Goal: Check status: Check status

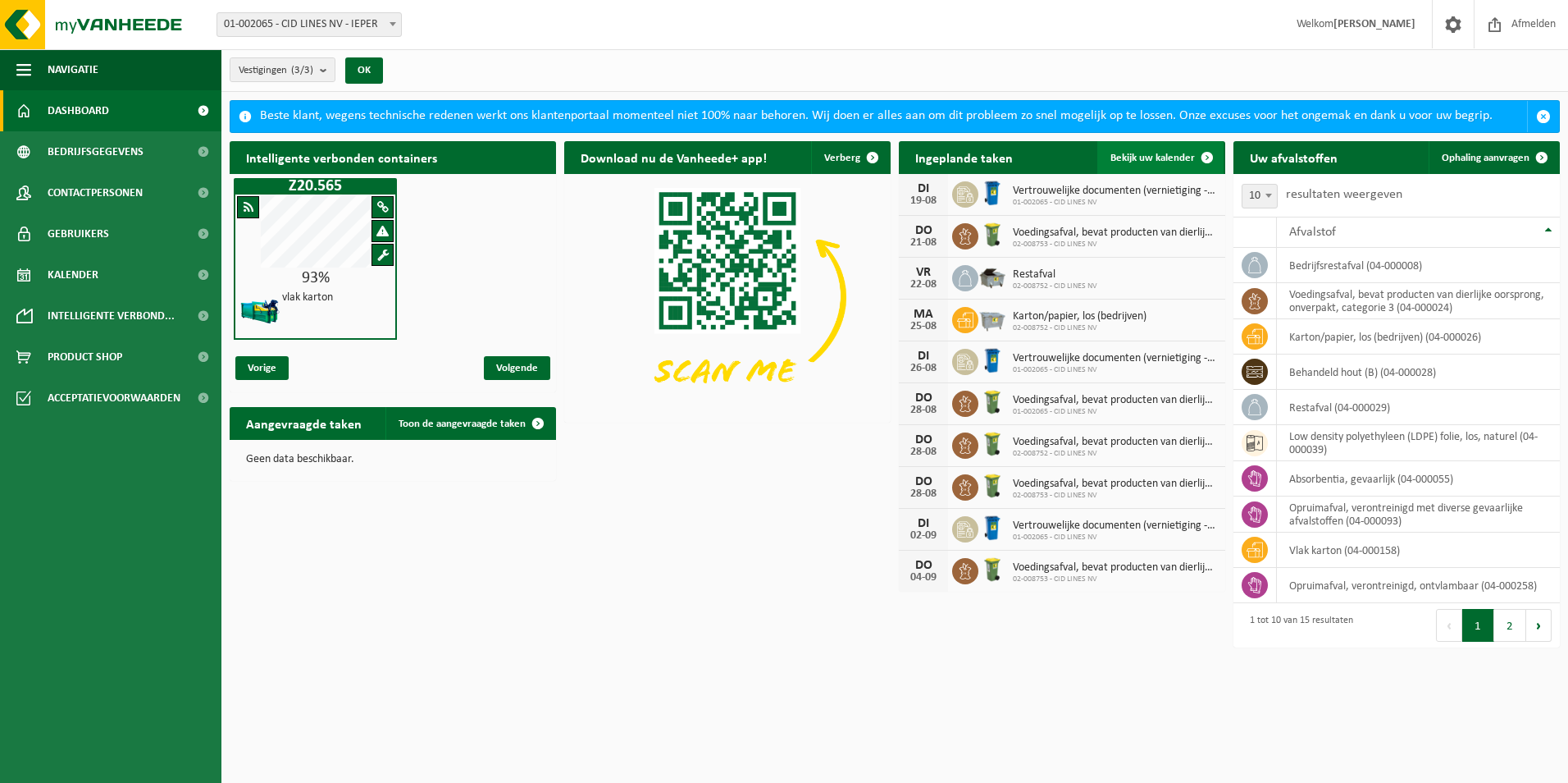
click at [1140, 152] on span "Bekijk uw kalender" at bounding box center [1153, 158] width 85 height 11
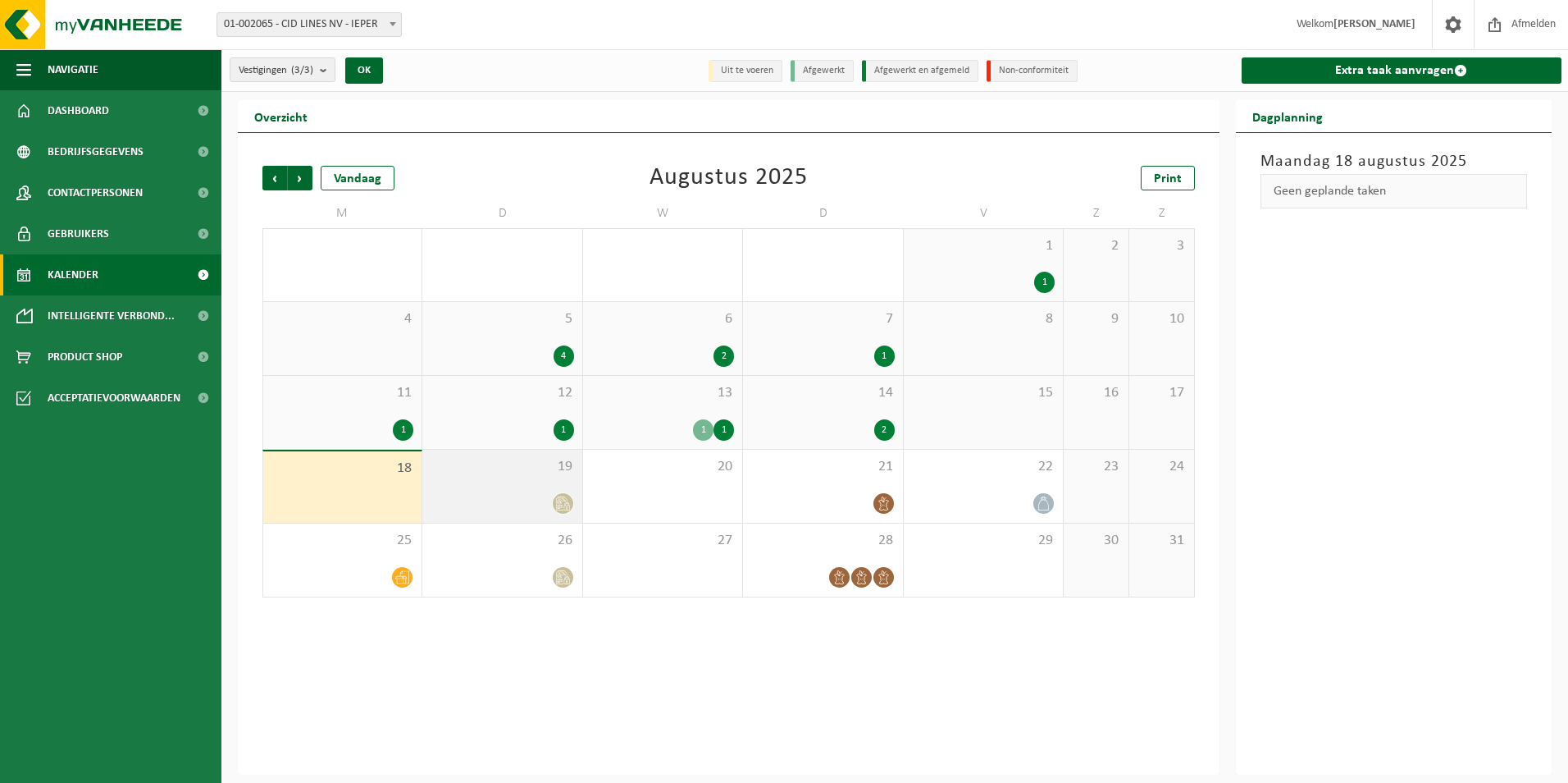
click at [538, 489] on div "19" at bounding box center [502, 486] width 159 height 73
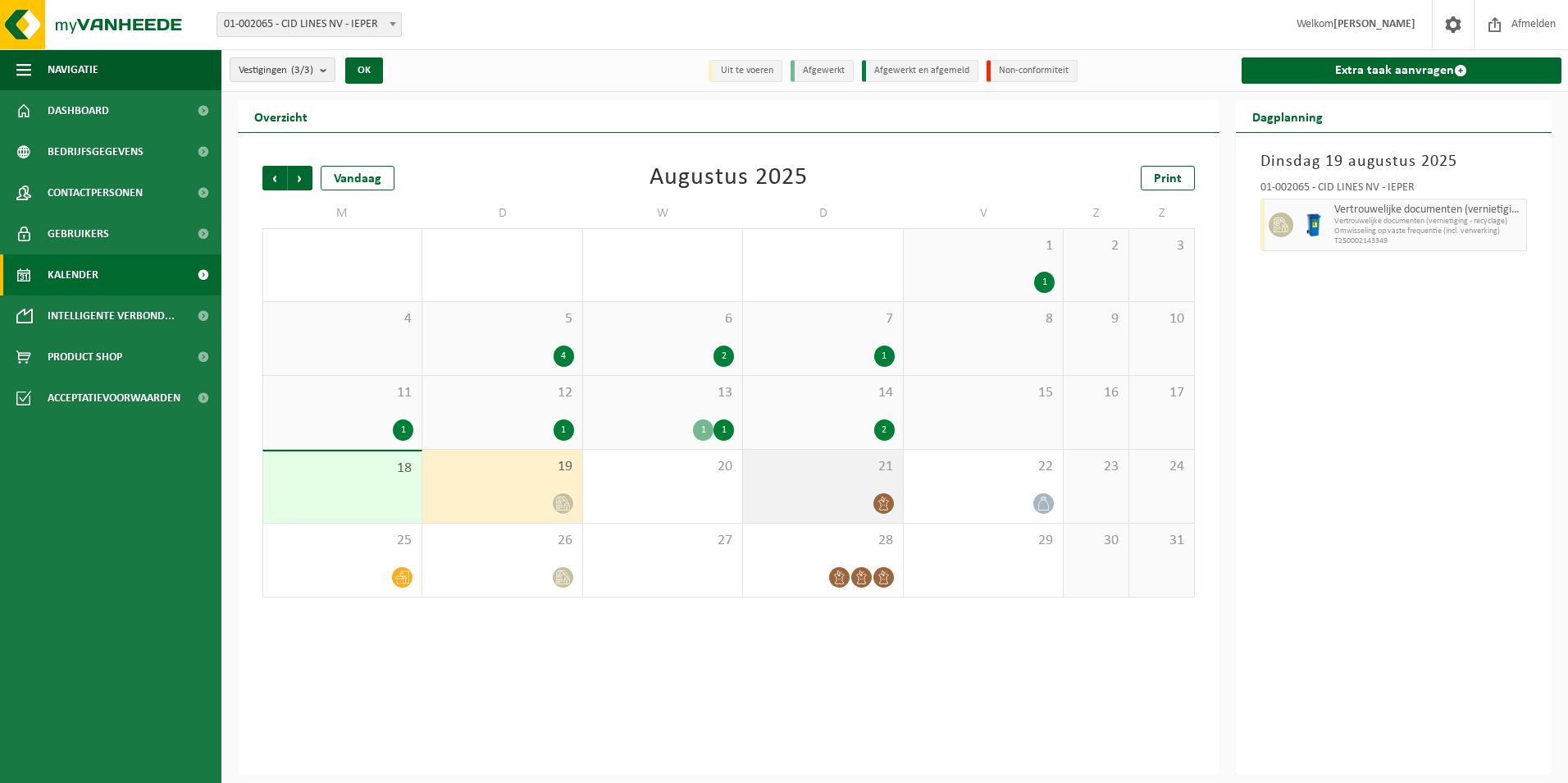
click at [865, 490] on div "21" at bounding box center [823, 486] width 159 height 73
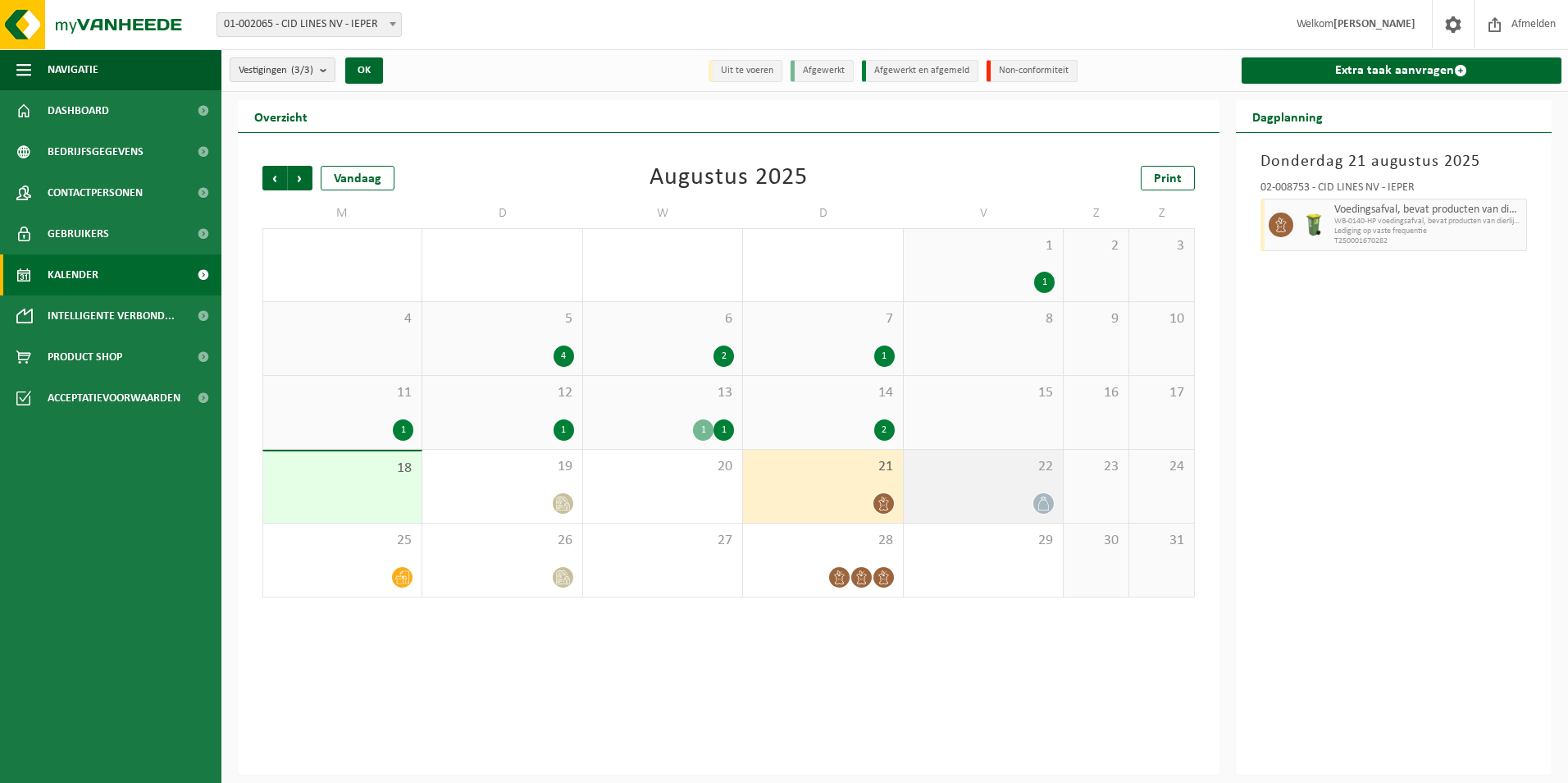
click at [1024, 484] on div "22" at bounding box center [983, 486] width 159 height 73
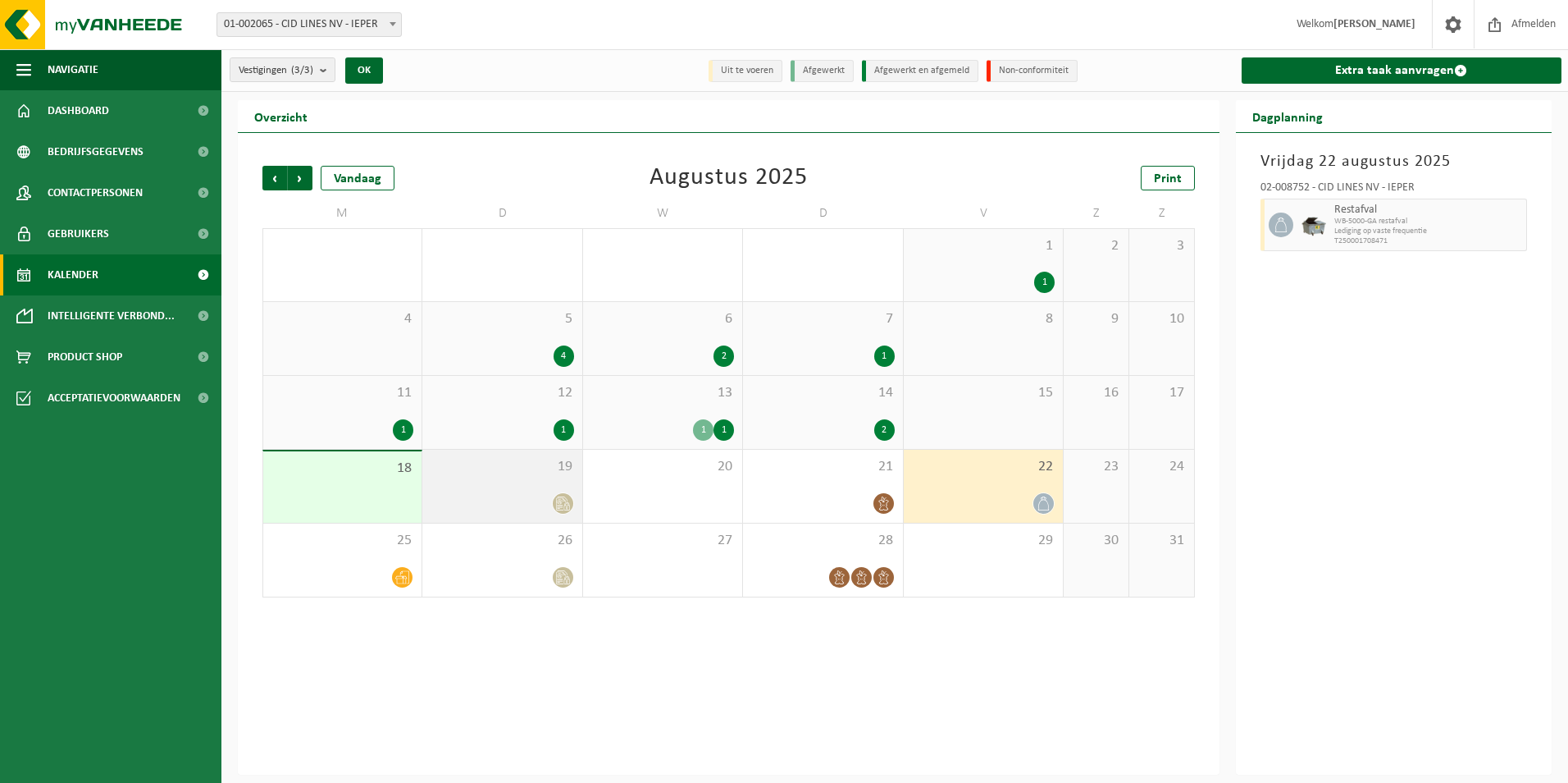
click at [572, 519] on div "19" at bounding box center [502, 486] width 159 height 73
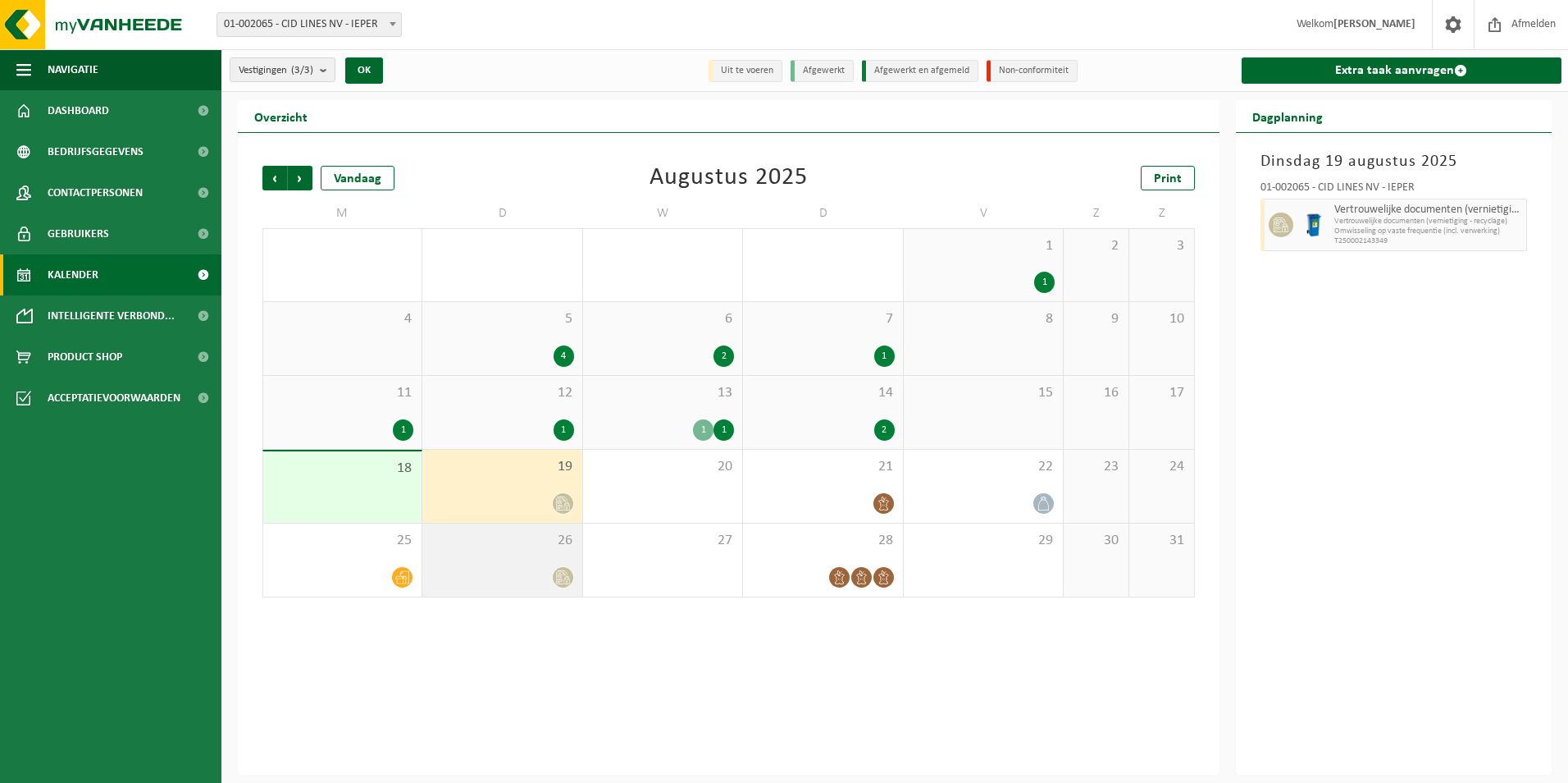
click at [552, 572] on div at bounding box center [563, 577] width 22 height 22
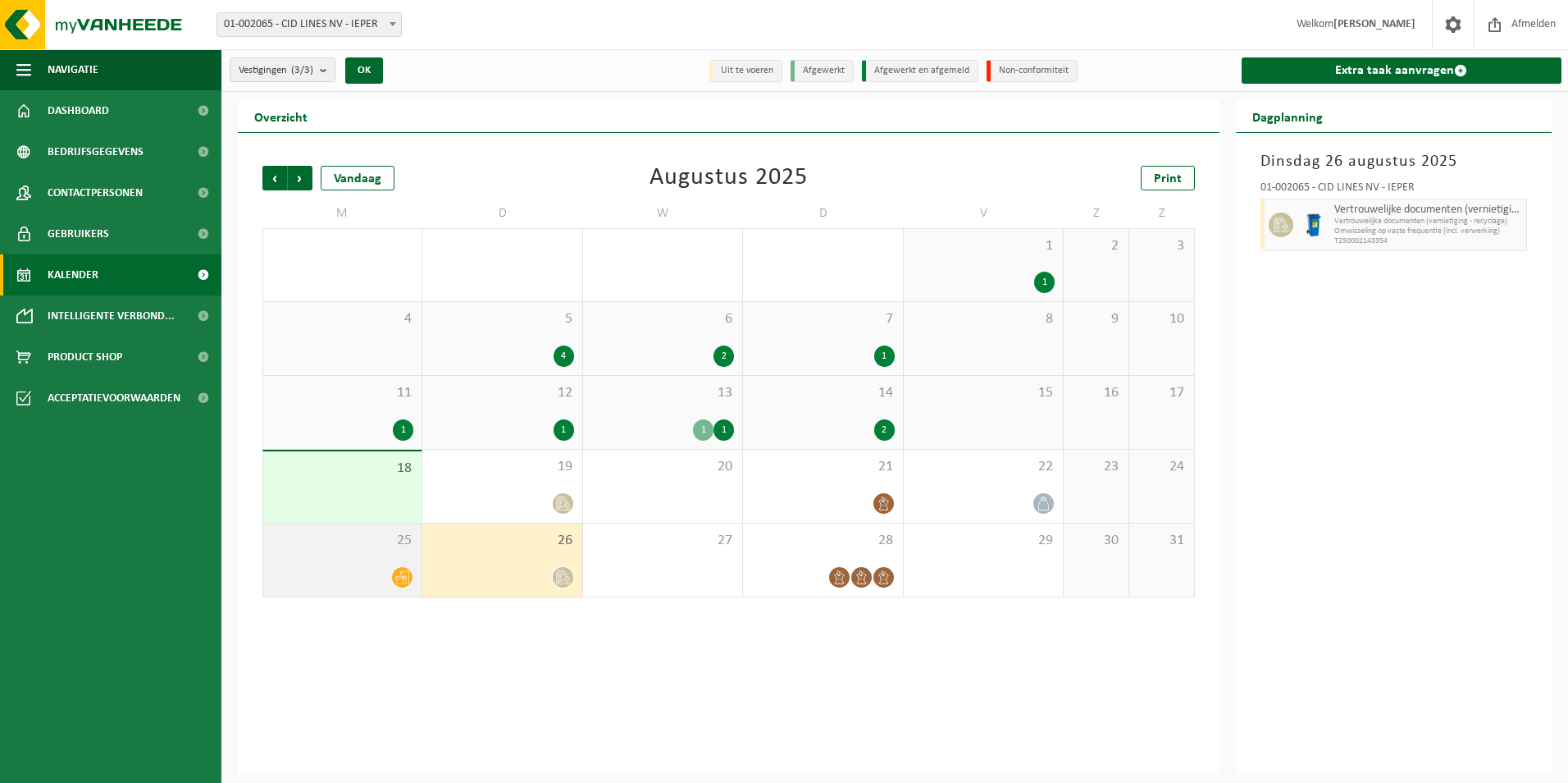
click at [404, 581] on icon at bounding box center [402, 578] width 14 height 13
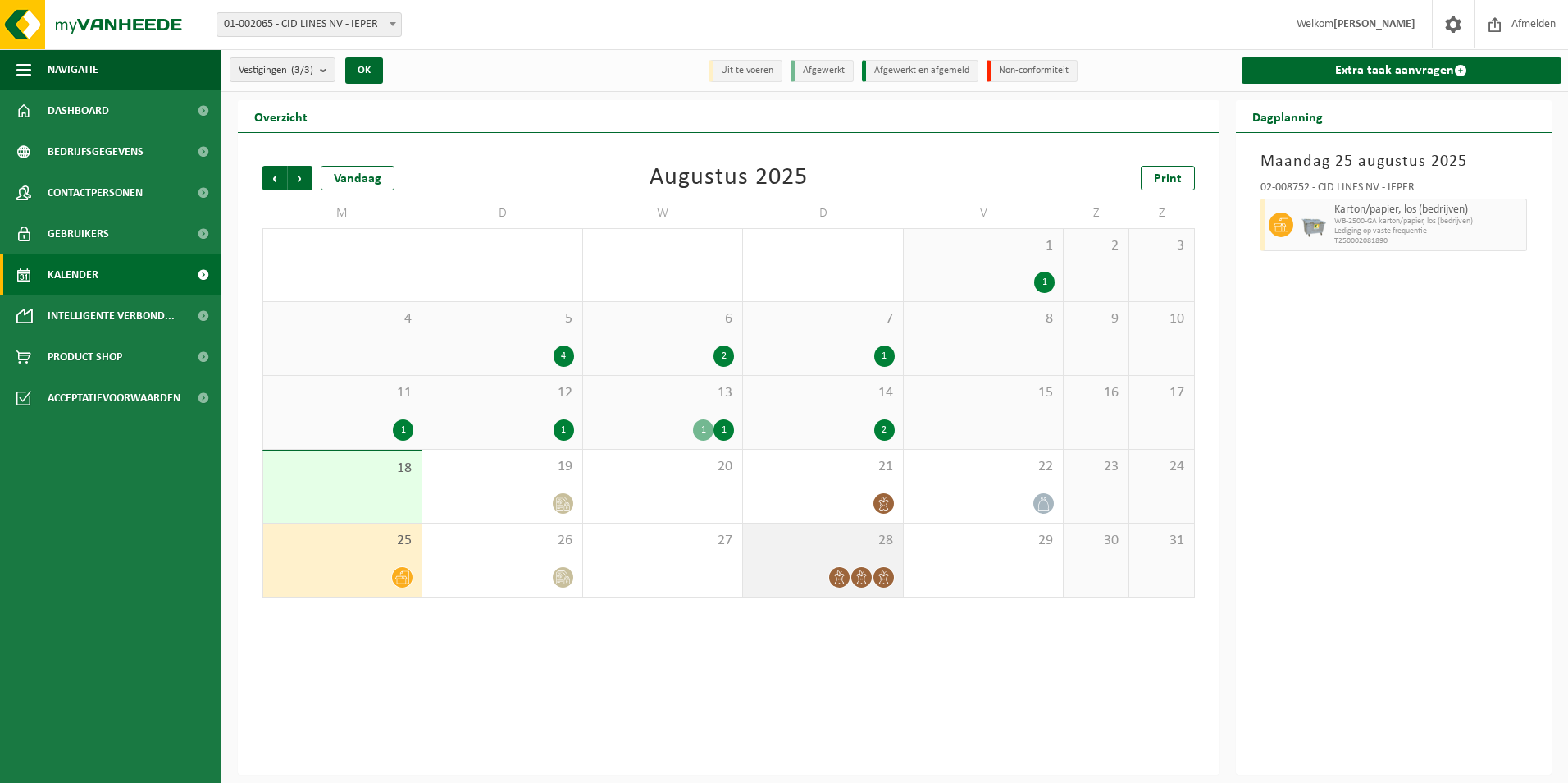
click at [868, 581] on span at bounding box center [862, 577] width 21 height 21
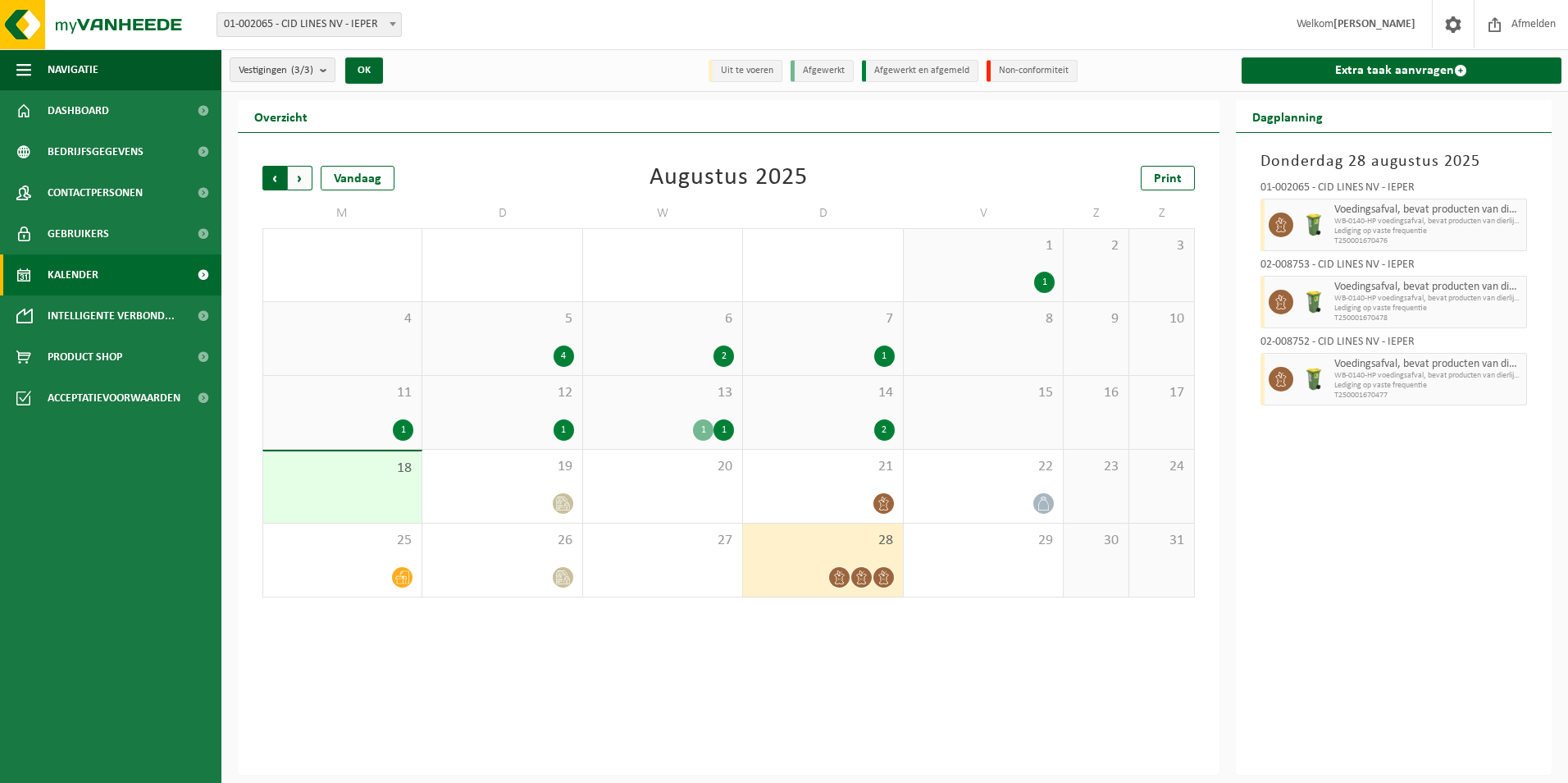
click at [306, 180] on span "Volgende" at bounding box center [300, 178] width 25 height 25
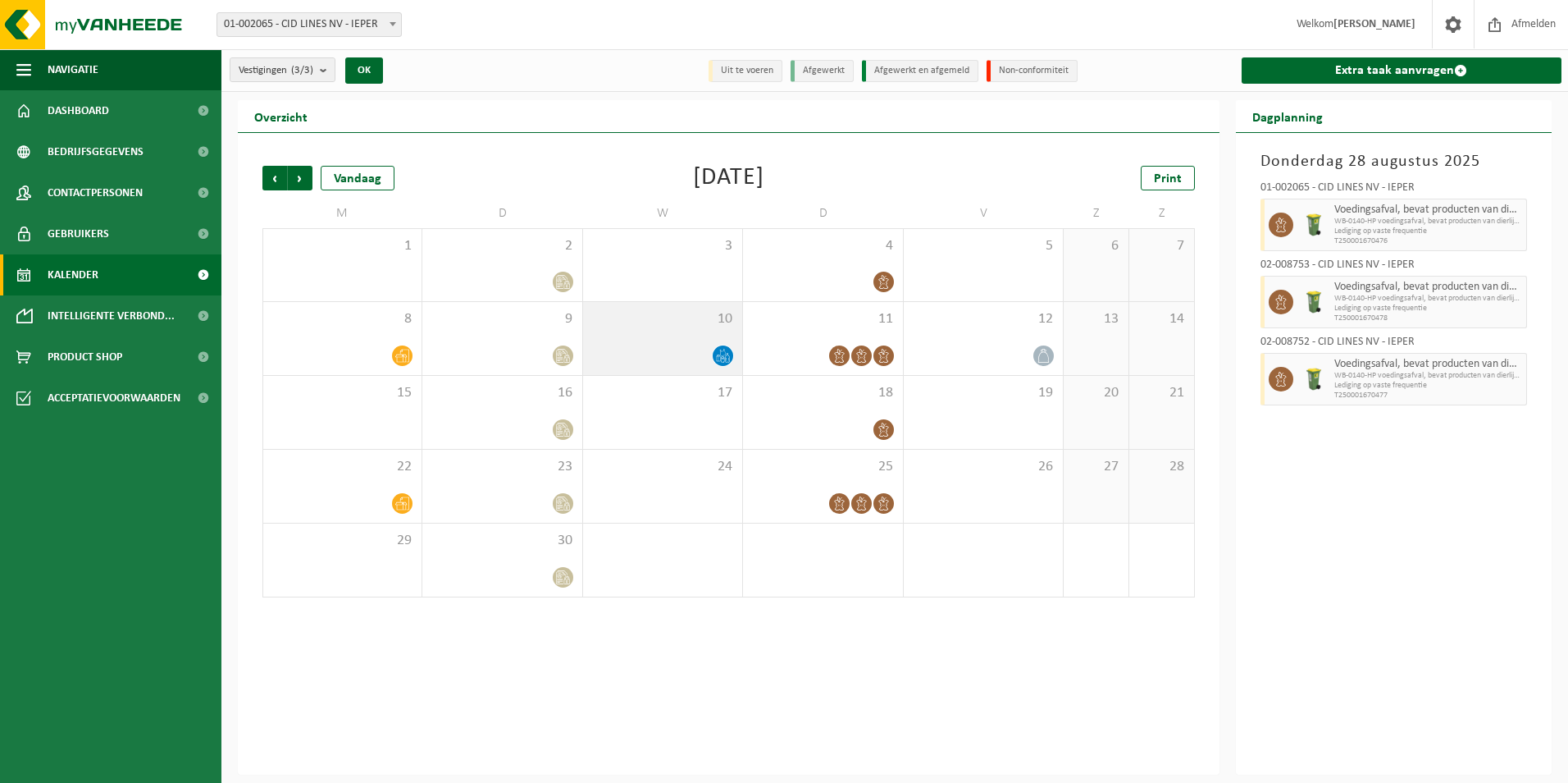
click at [710, 361] on div at bounding box center [662, 355] width 143 height 22
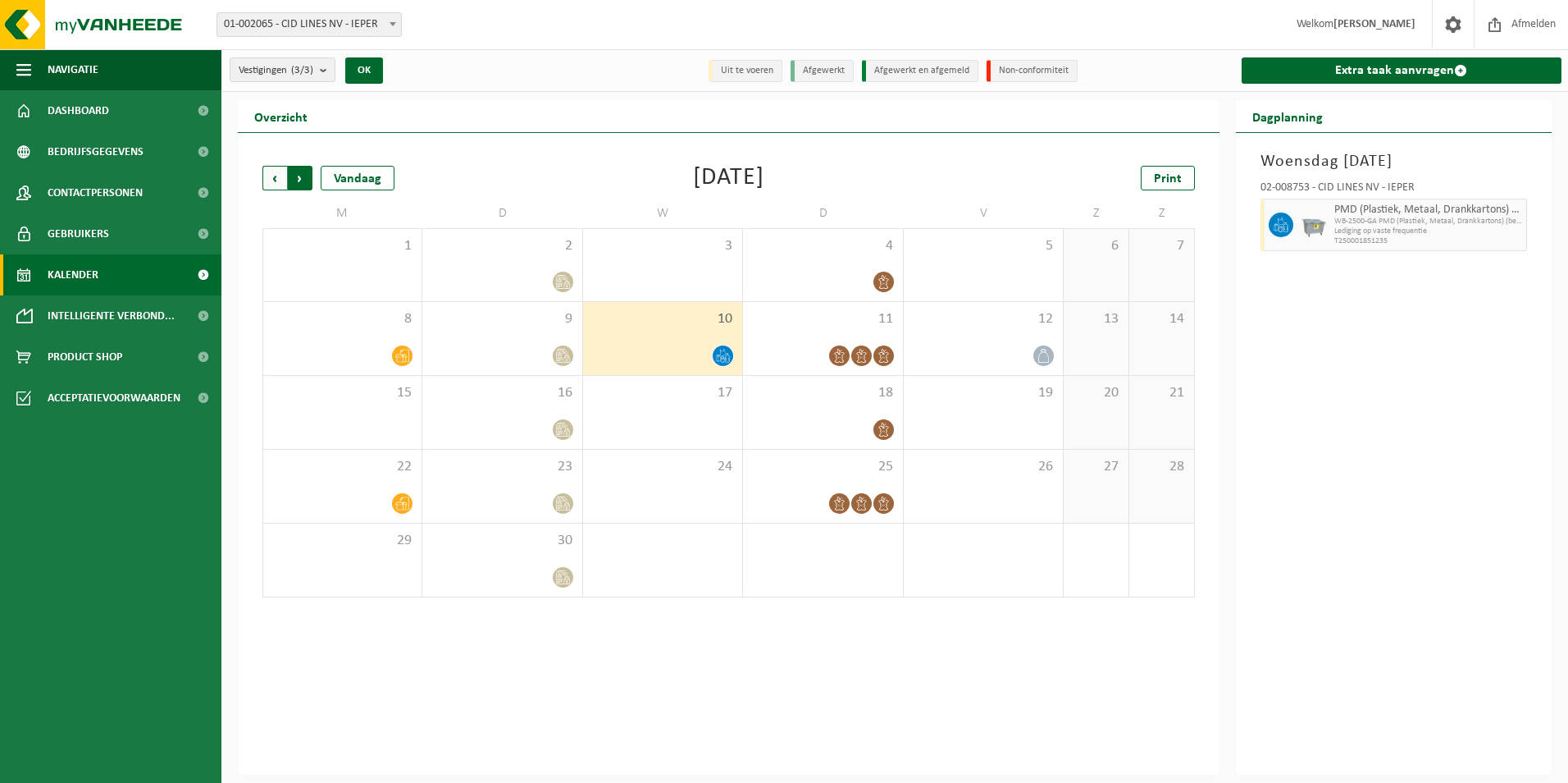
click at [275, 183] on span "Vorige" at bounding box center [274, 178] width 25 height 25
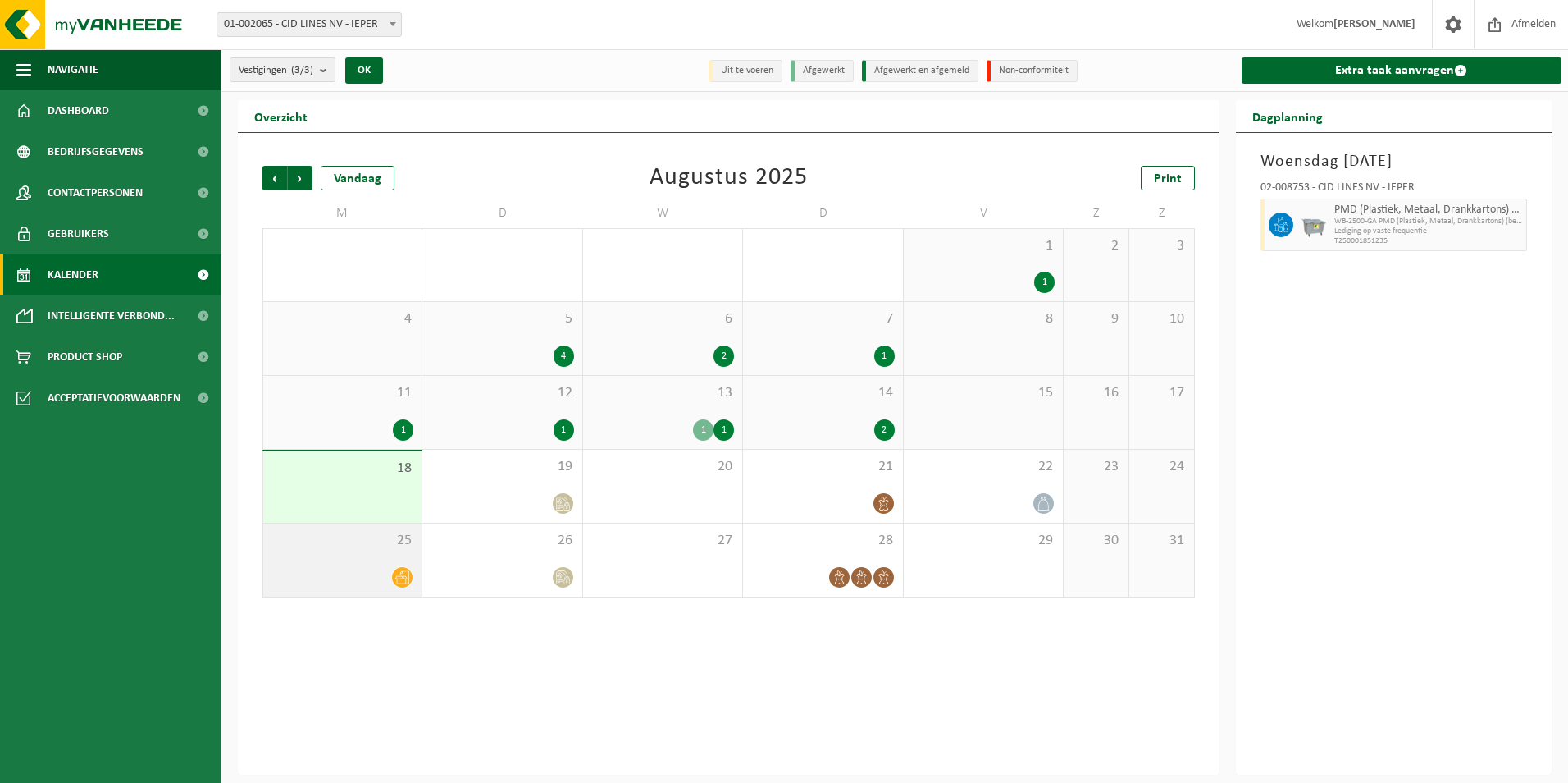
click at [387, 581] on div at bounding box center [343, 577] width 142 height 22
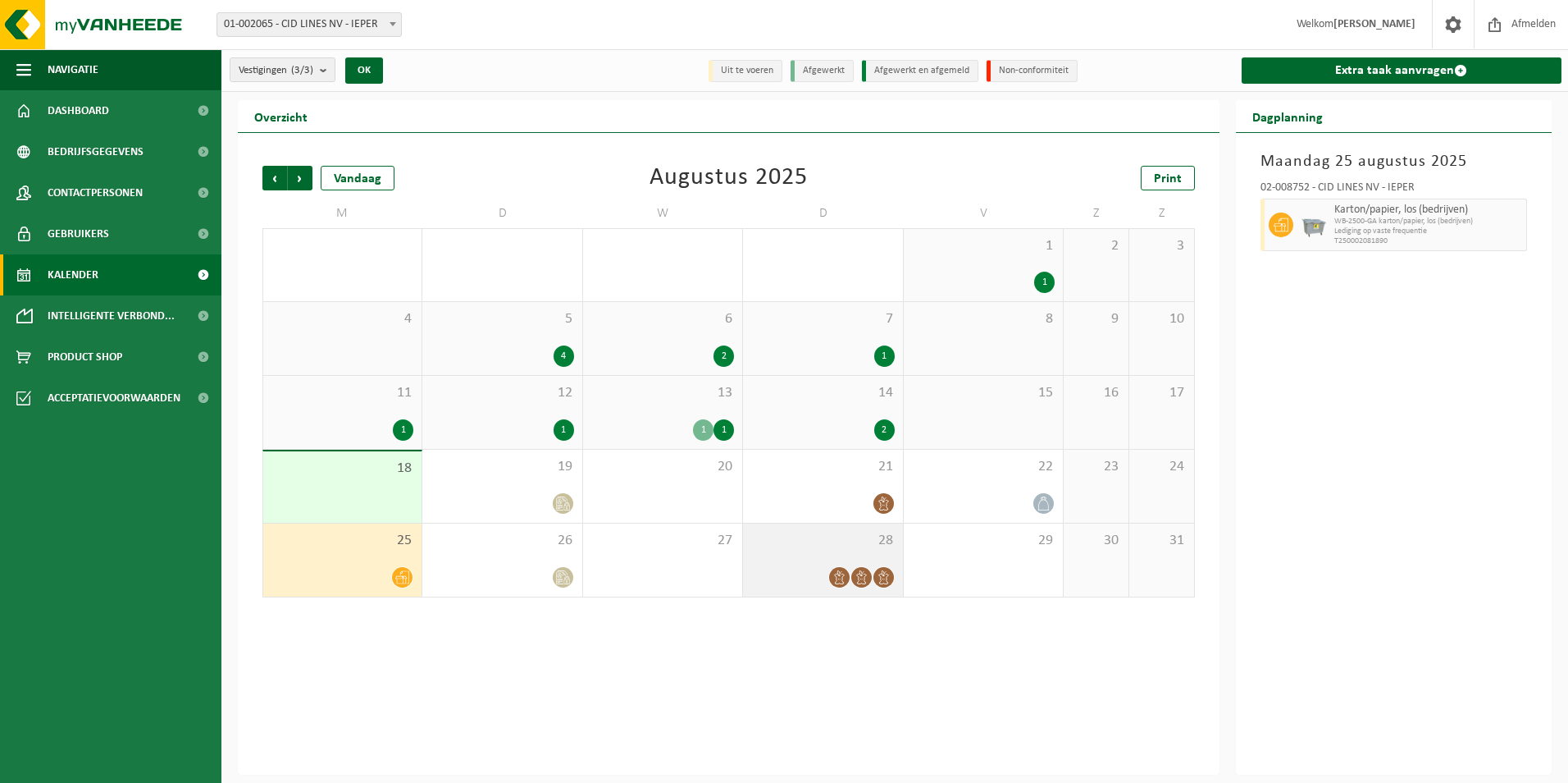
click at [845, 572] on icon at bounding box center [839, 577] width 14 height 14
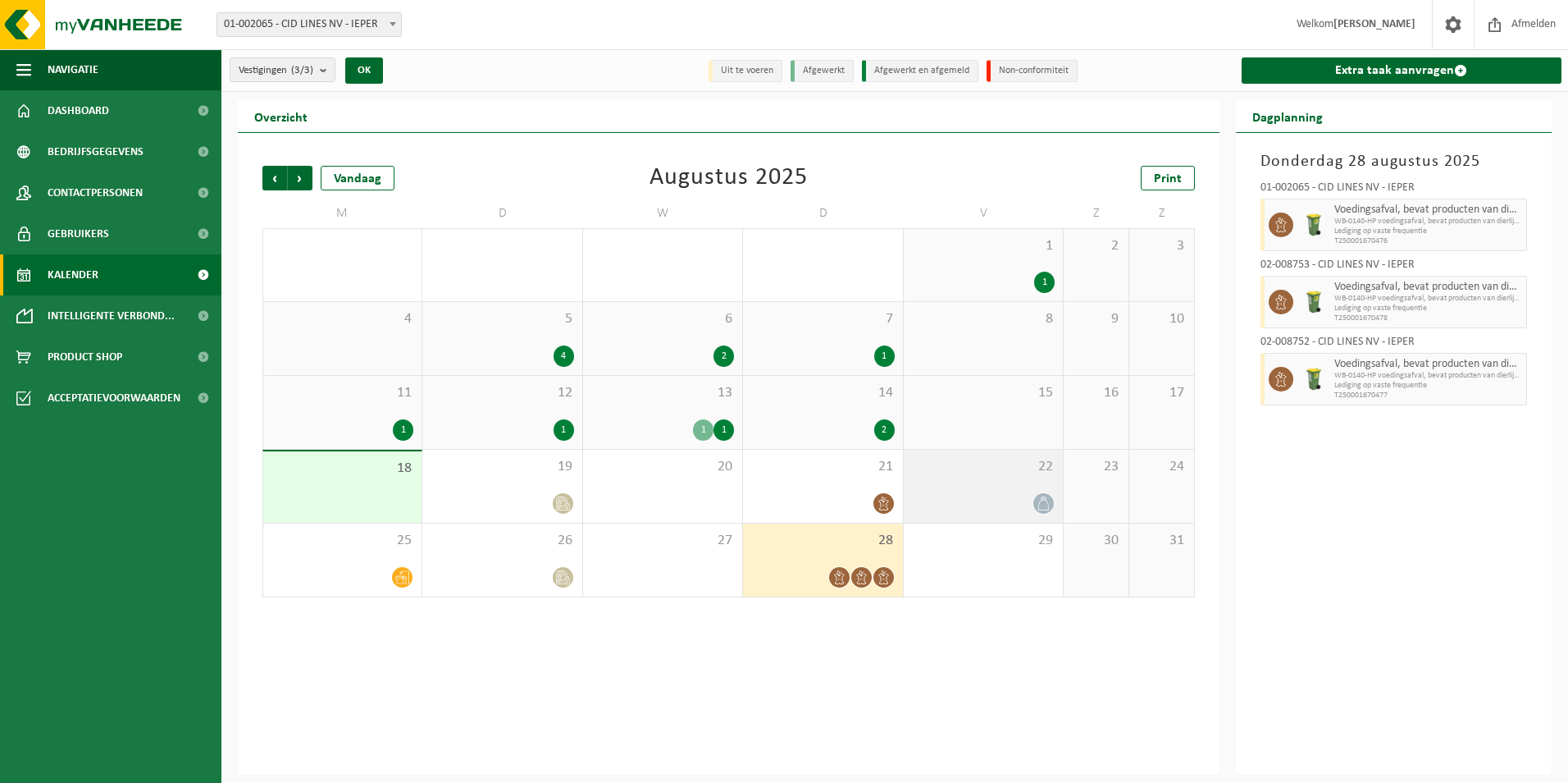
click at [1028, 505] on div at bounding box center [983, 503] width 143 height 22
